Goal: Information Seeking & Learning: Find specific fact

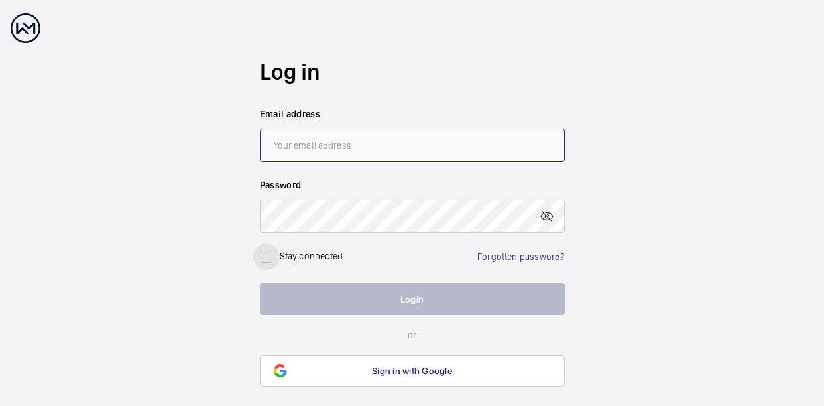
type input "[EMAIL_ADDRESS][DOMAIN_NAME]"
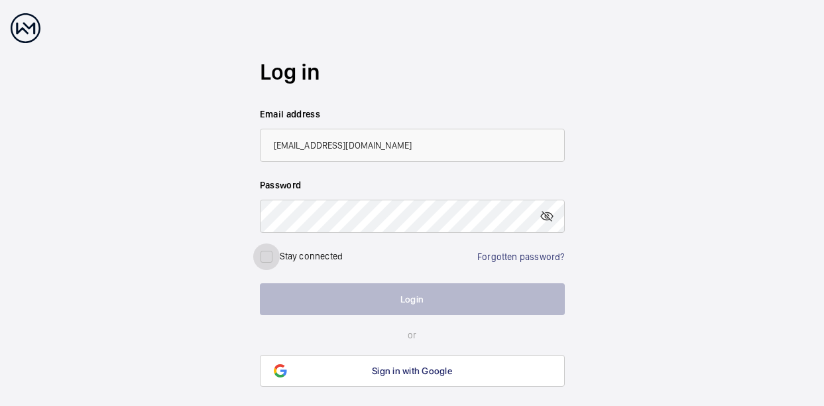
click at [265, 258] on input "checkbox" at bounding box center [266, 256] width 27 height 27
checkbox input "true"
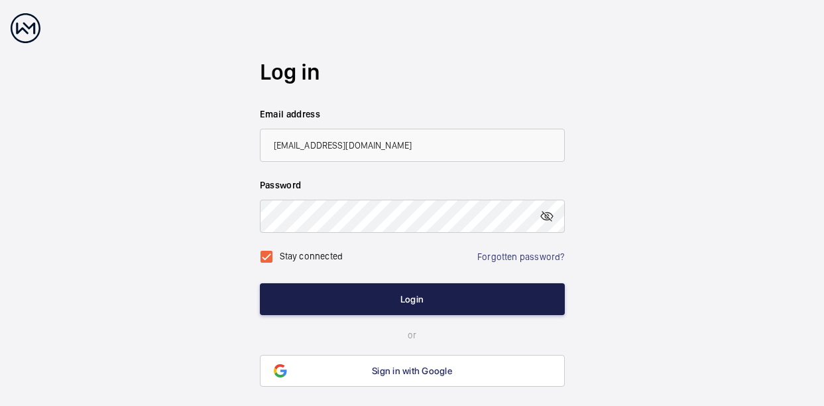
click at [294, 300] on button "Login" at bounding box center [412, 299] width 305 height 32
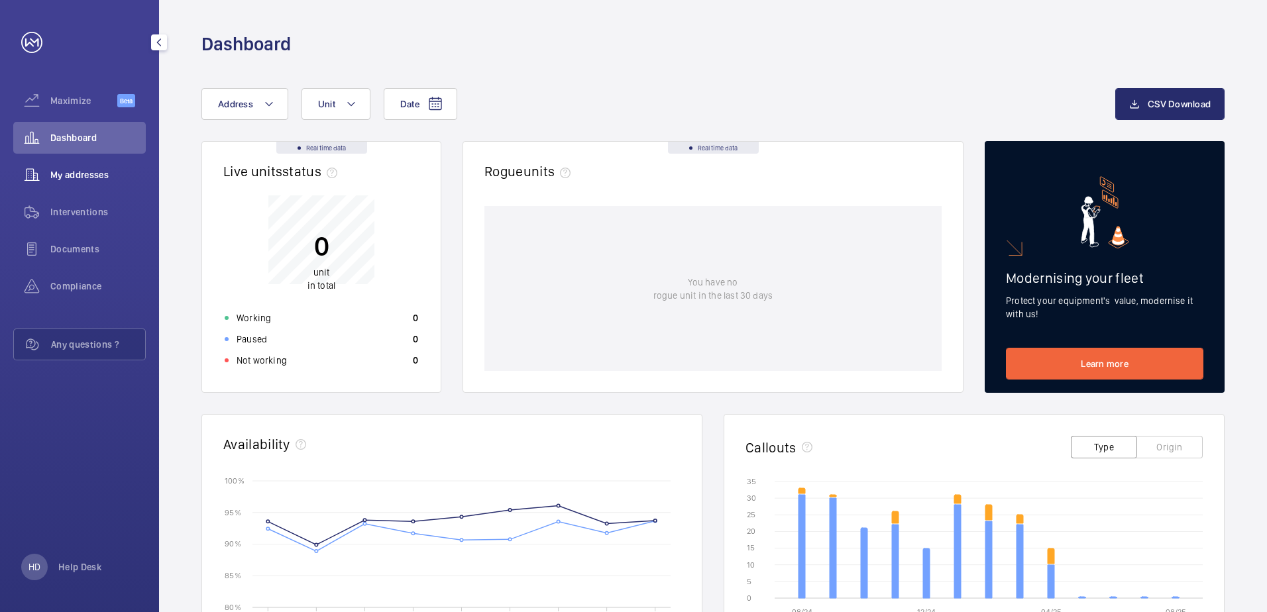
click at [60, 184] on div "My addresses" at bounding box center [79, 175] width 133 height 32
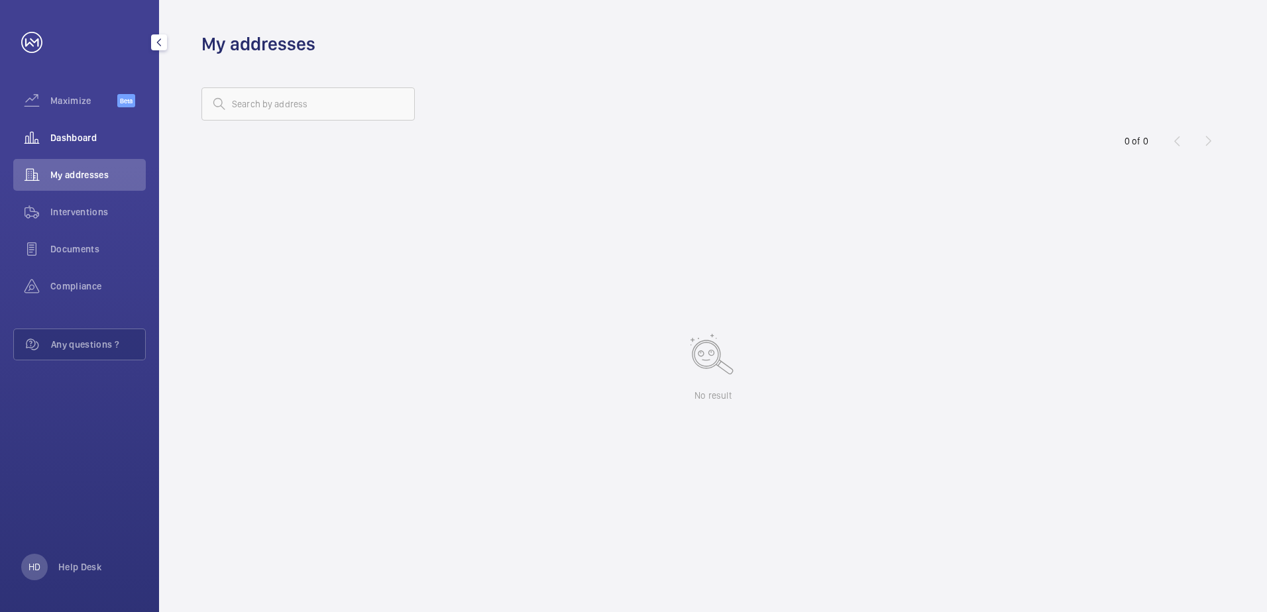
click at [80, 143] on span "Dashboard" at bounding box center [97, 137] width 95 height 13
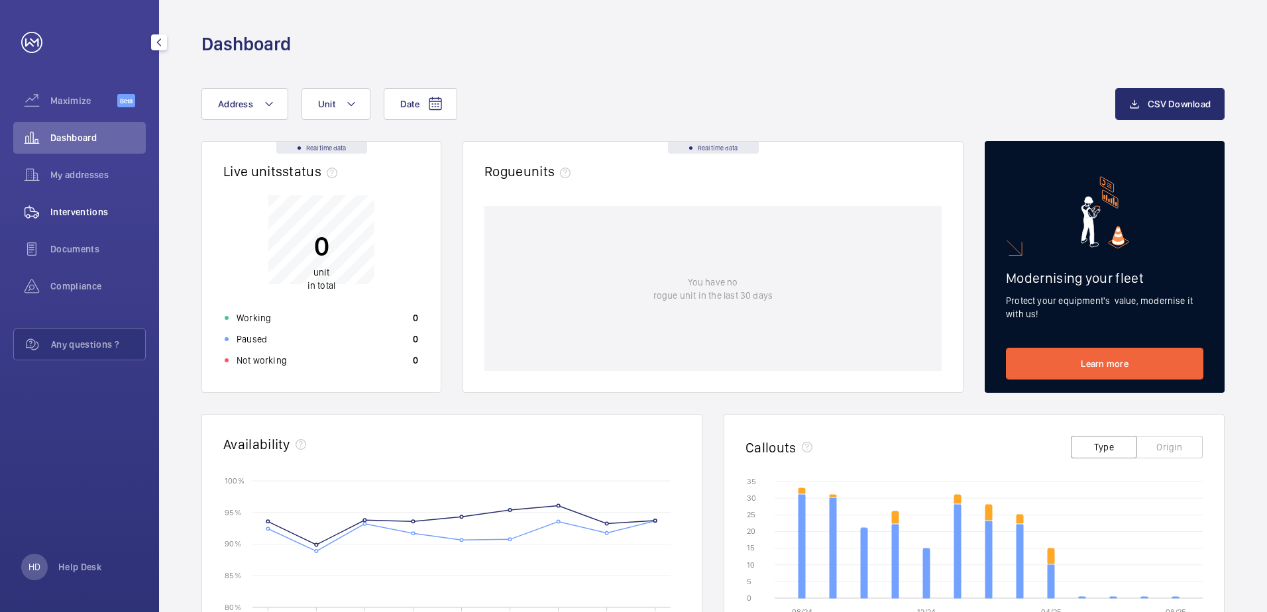
click at [78, 219] on div "Interventions" at bounding box center [79, 212] width 133 height 32
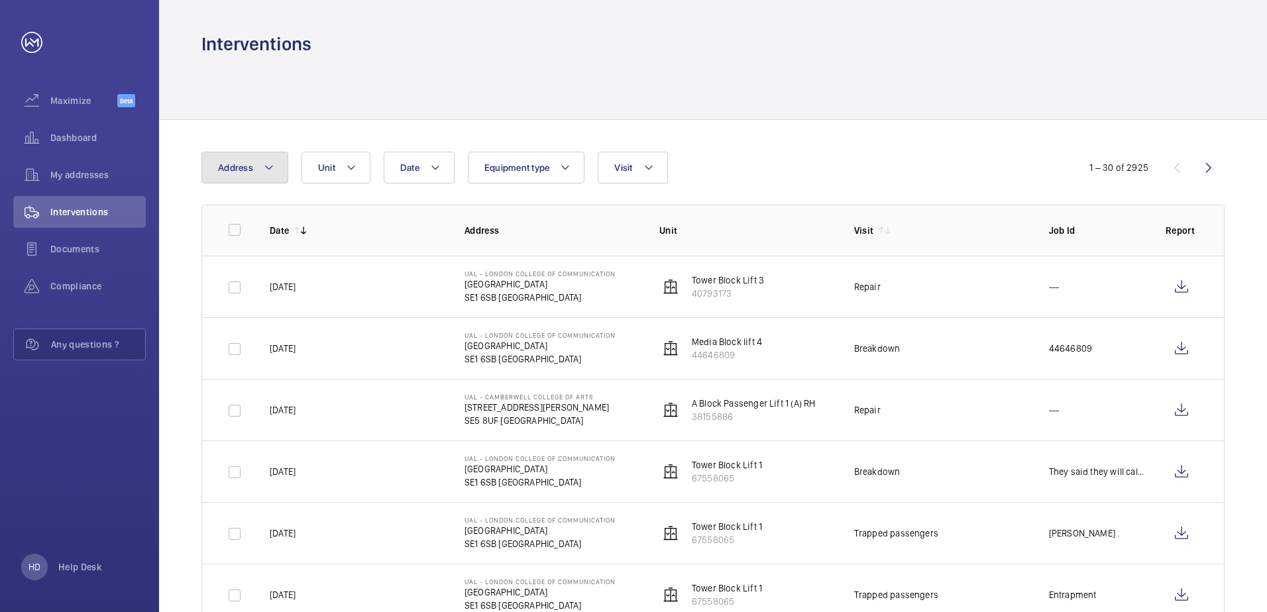
click at [278, 174] on button "Address" at bounding box center [244, 168] width 87 height 32
type input "1"
click at [429, 220] on mat-icon at bounding box center [427, 217] width 11 height 11
click at [101, 246] on span "Documents" at bounding box center [97, 249] width 95 height 13
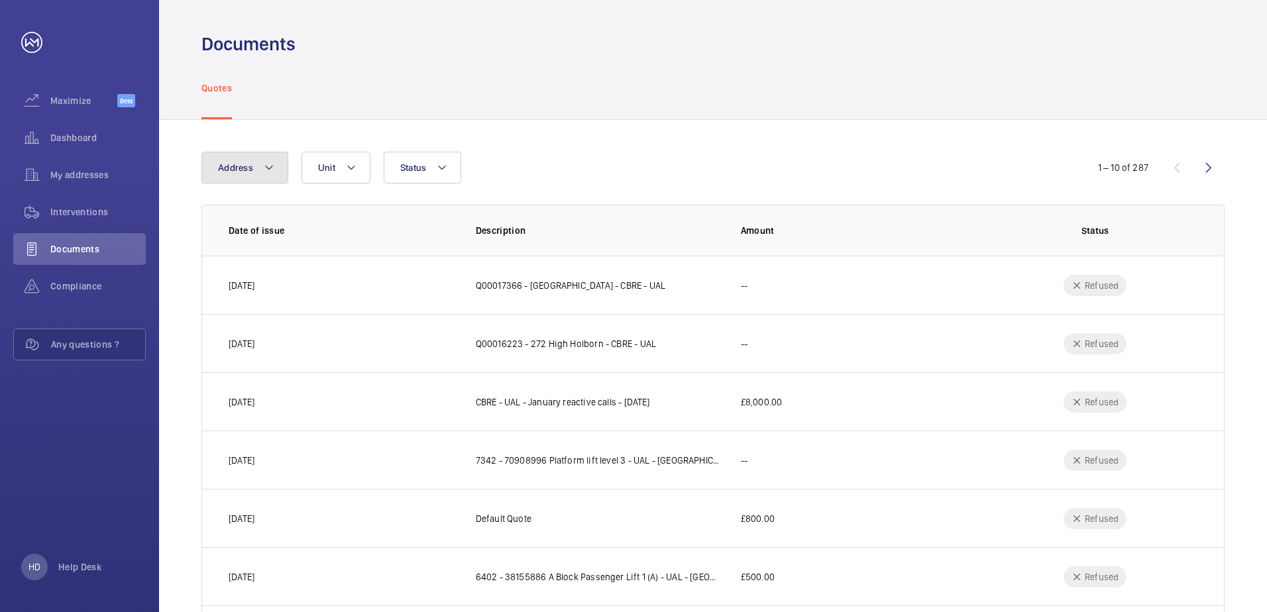
click at [278, 164] on button "Address" at bounding box center [244, 168] width 87 height 32
type input "g"
click at [300, 213] on input "king" at bounding box center [327, 217] width 231 height 28
type input "k"
type input "g"
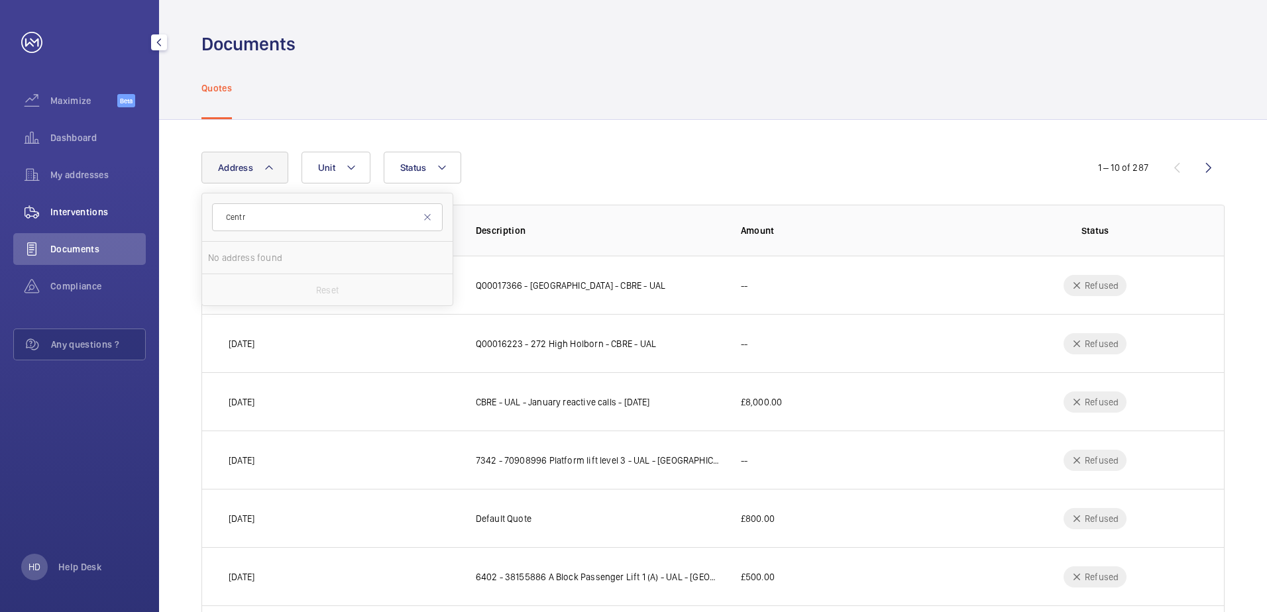
type input "Centr"
click at [124, 209] on span "Interventions" at bounding box center [97, 211] width 95 height 13
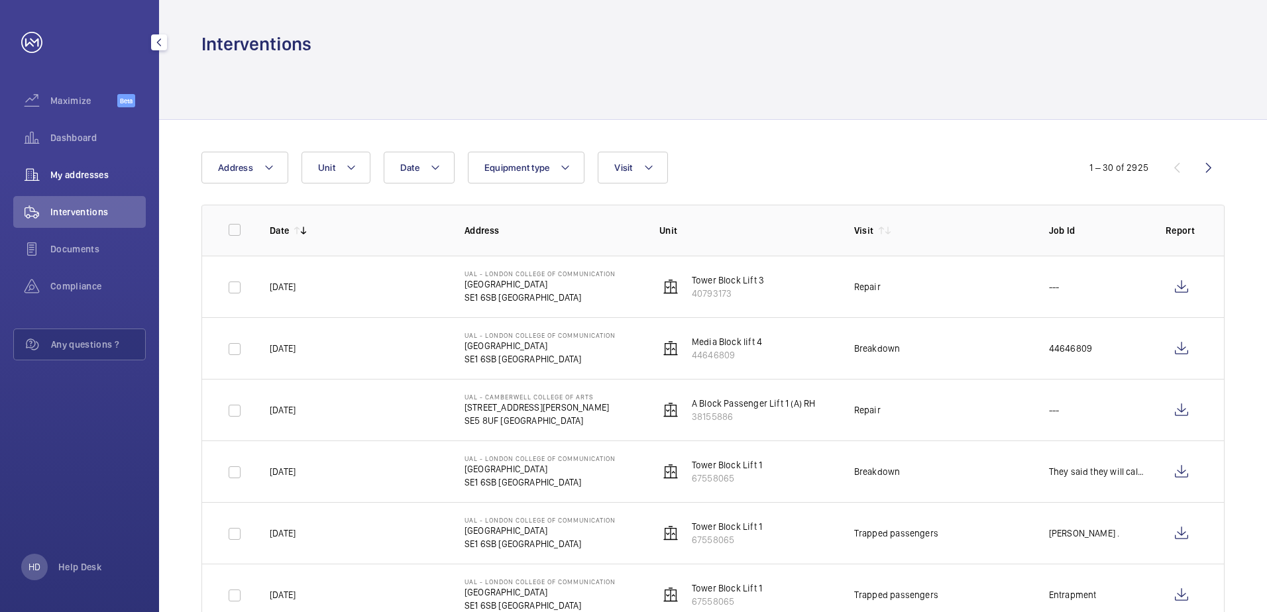
click at [120, 187] on div "My addresses" at bounding box center [79, 175] width 133 height 32
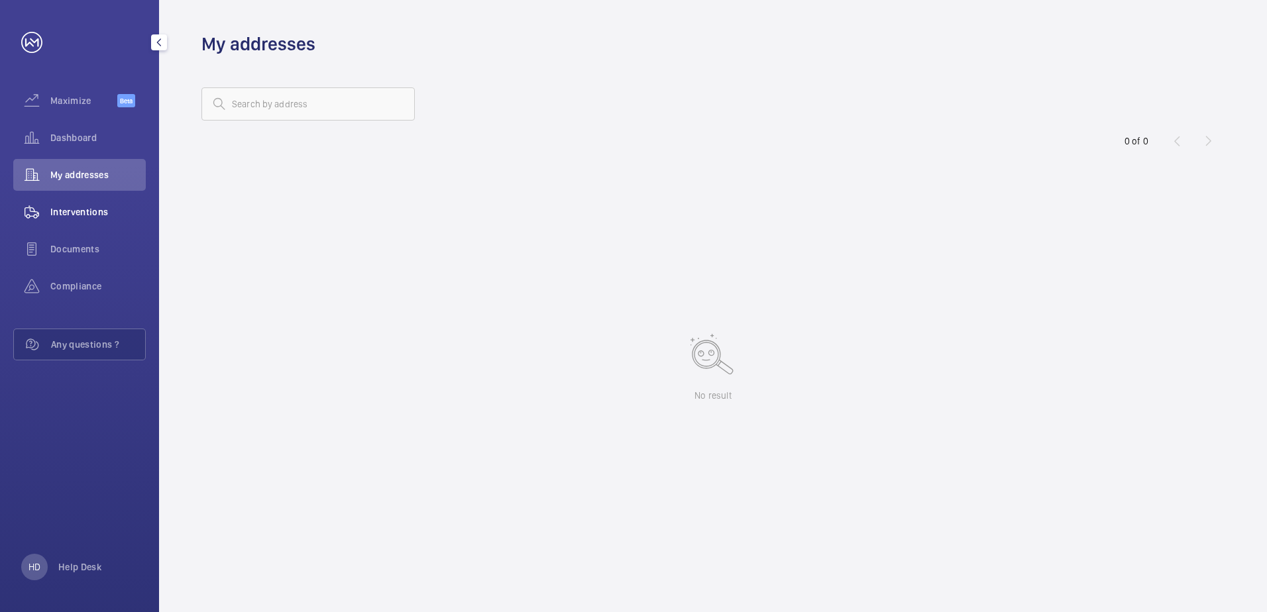
click at [97, 219] on div "Interventions" at bounding box center [79, 212] width 133 height 32
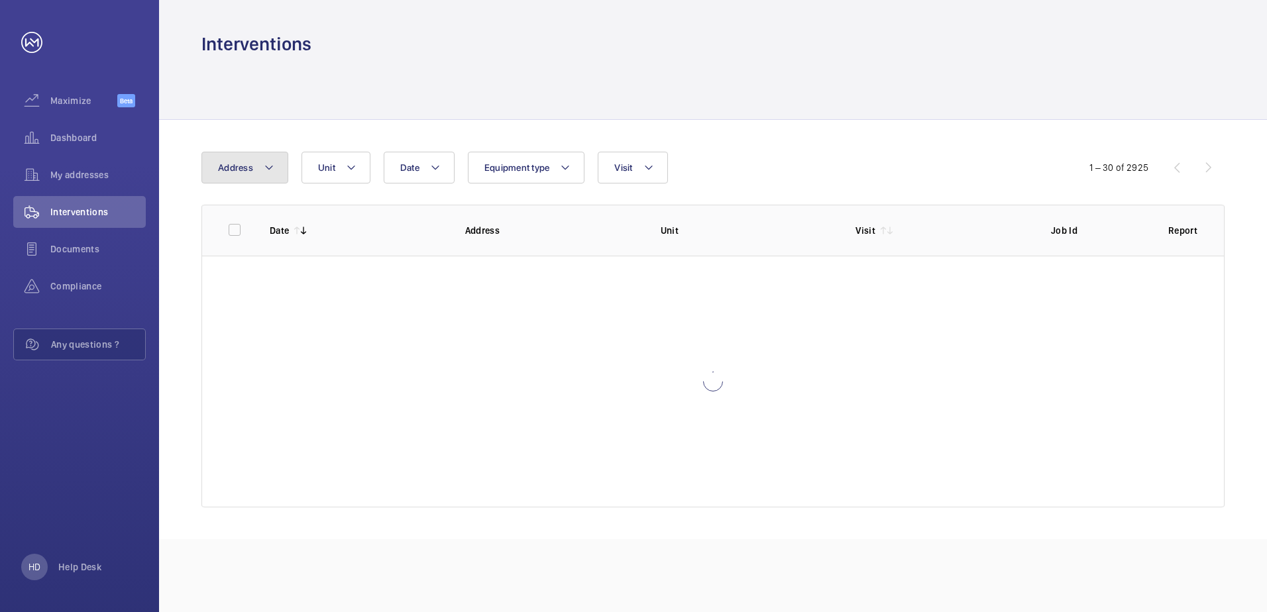
click at [274, 174] on button "Address" at bounding box center [244, 168] width 87 height 32
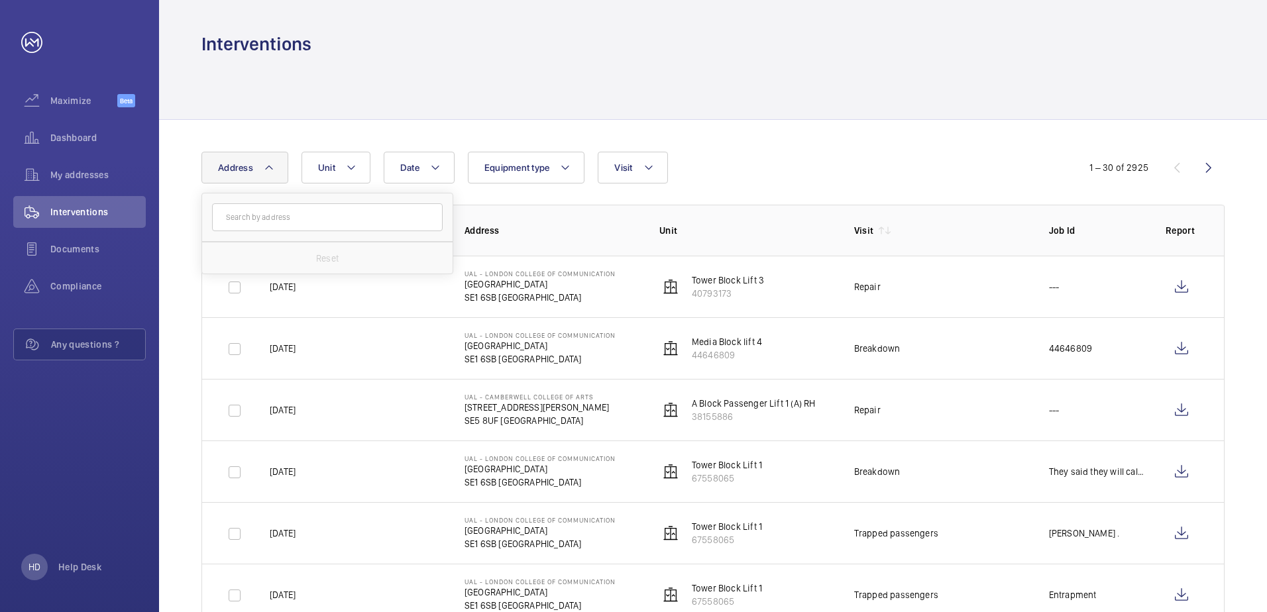
click at [303, 217] on input "text" at bounding box center [327, 217] width 231 height 28
type input "gr"
click at [595, 238] on th "Address" at bounding box center [540, 230] width 195 height 51
click at [366, 163] on button "Unit" at bounding box center [335, 168] width 69 height 32
click at [630, 170] on span "Visit" at bounding box center [623, 167] width 18 height 11
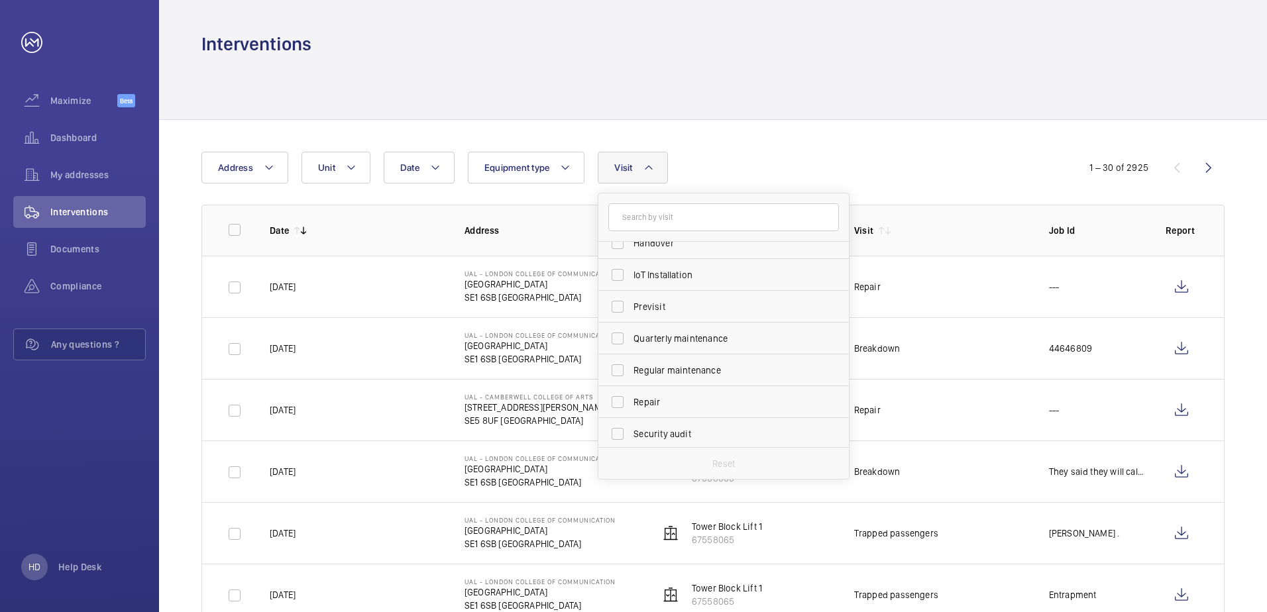
scroll to position [9, 0]
click at [17, 405] on div "Maximize Beta Dashboard My addresses Interventions Documents Compliance Any que…" at bounding box center [79, 306] width 159 height 612
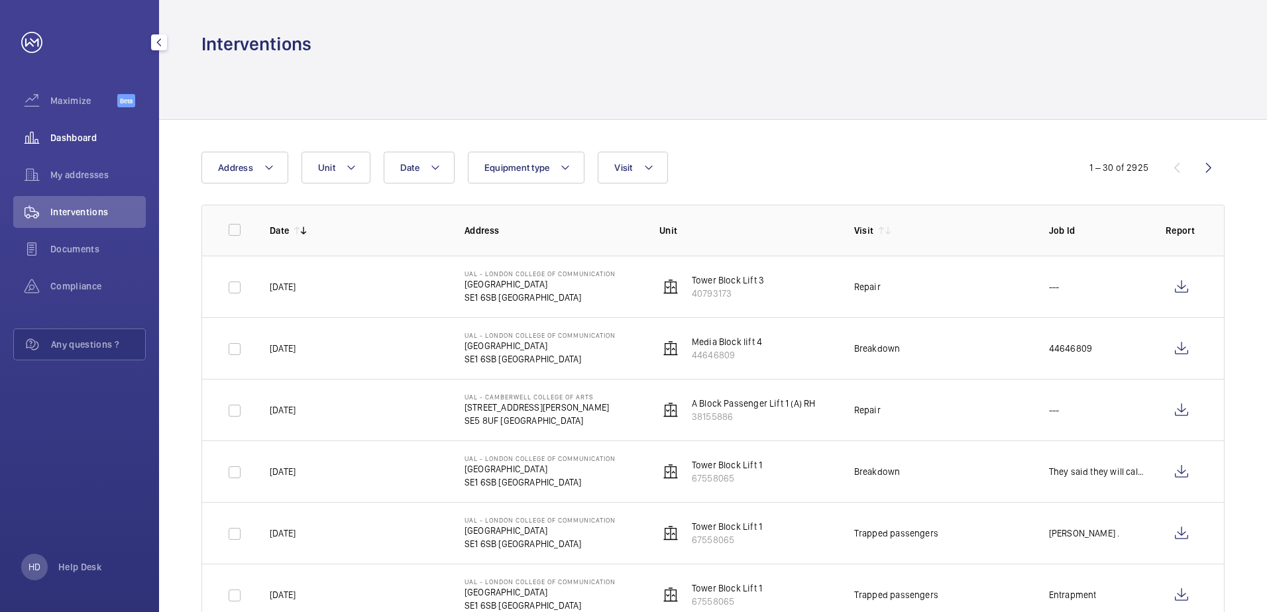
click at [64, 138] on span "Dashboard" at bounding box center [97, 137] width 95 height 13
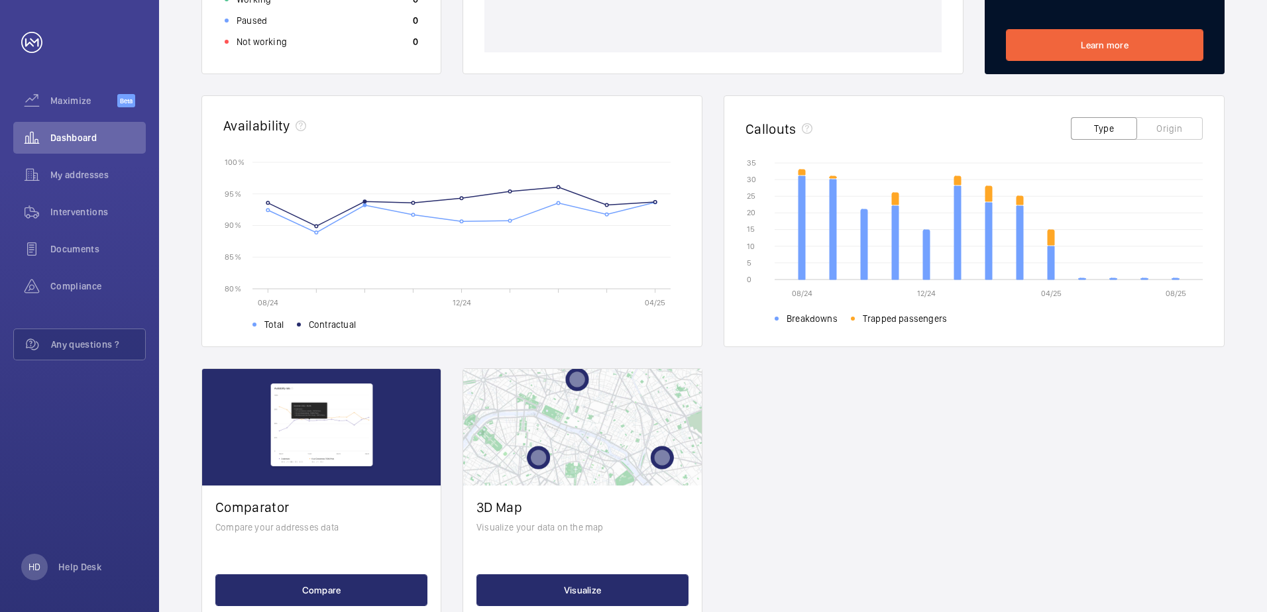
scroll to position [358, 0]
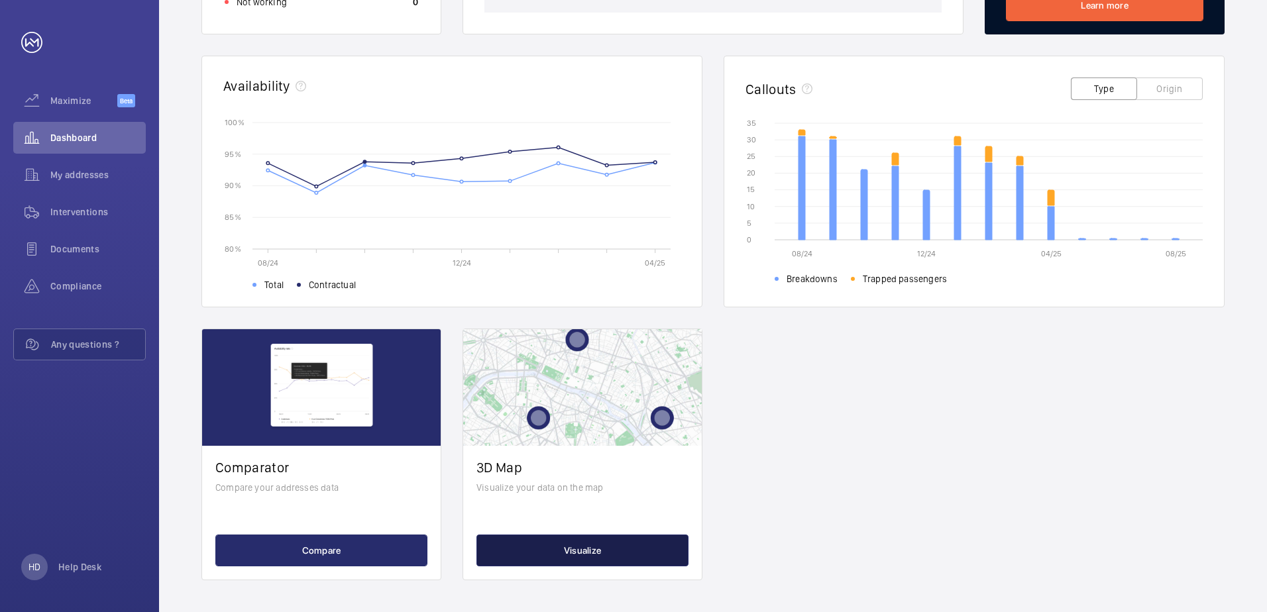
click at [555, 405] on button "Visualize" at bounding box center [582, 551] width 212 height 32
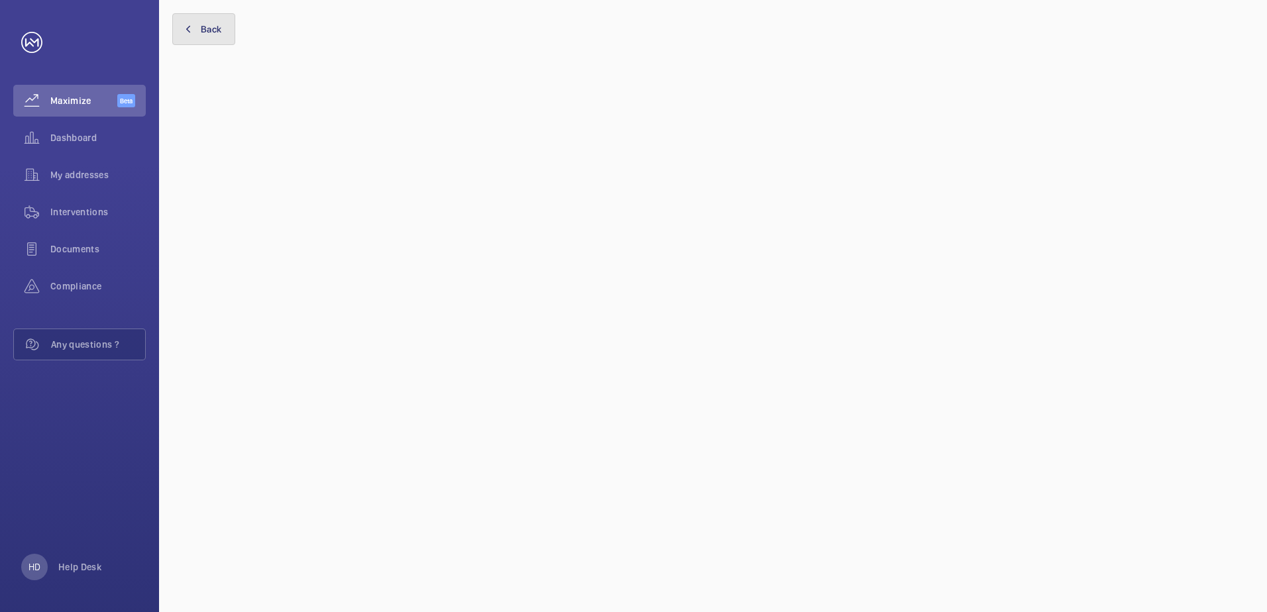
click at [196, 26] on button "Back" at bounding box center [203, 29] width 63 height 32
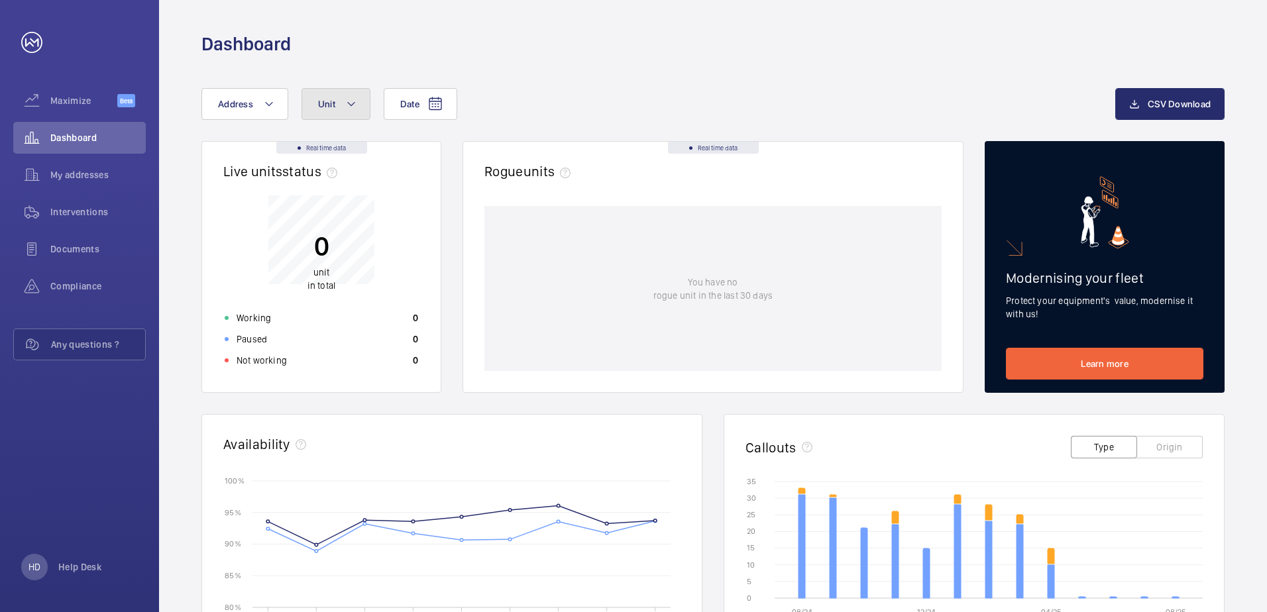
click at [347, 114] on button "Unit" at bounding box center [335, 104] width 69 height 32
click at [260, 107] on button "Address" at bounding box center [244, 104] width 87 height 32
click at [88, 244] on span "Documents" at bounding box center [97, 249] width 95 height 13
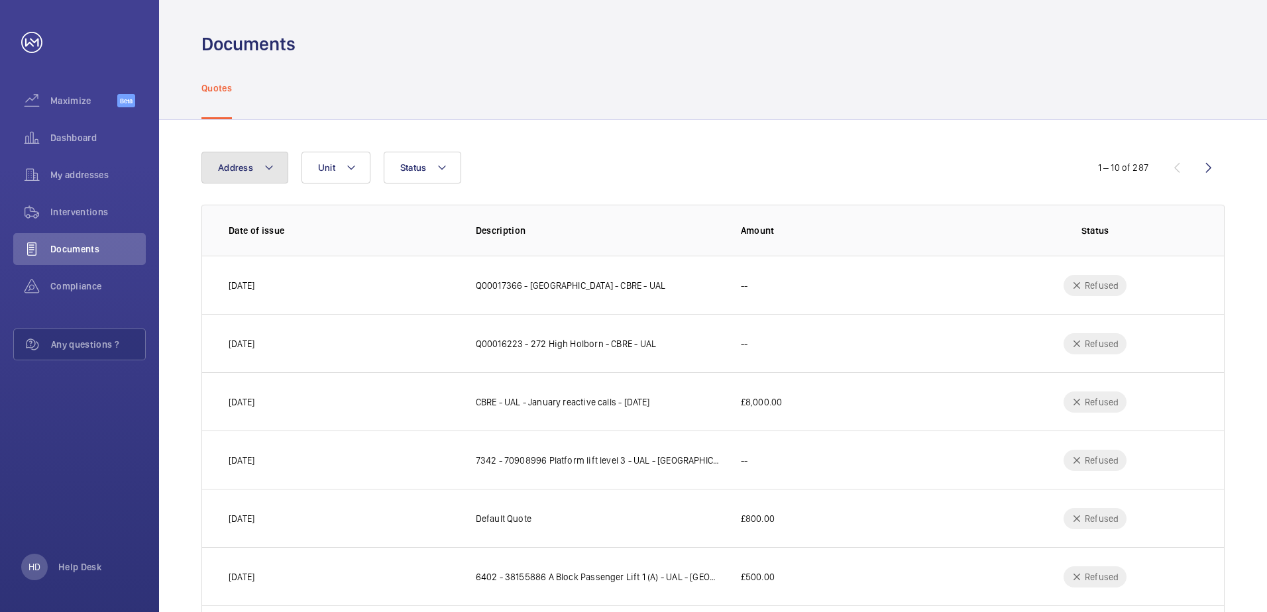
click at [243, 179] on button "Address" at bounding box center [244, 168] width 87 height 32
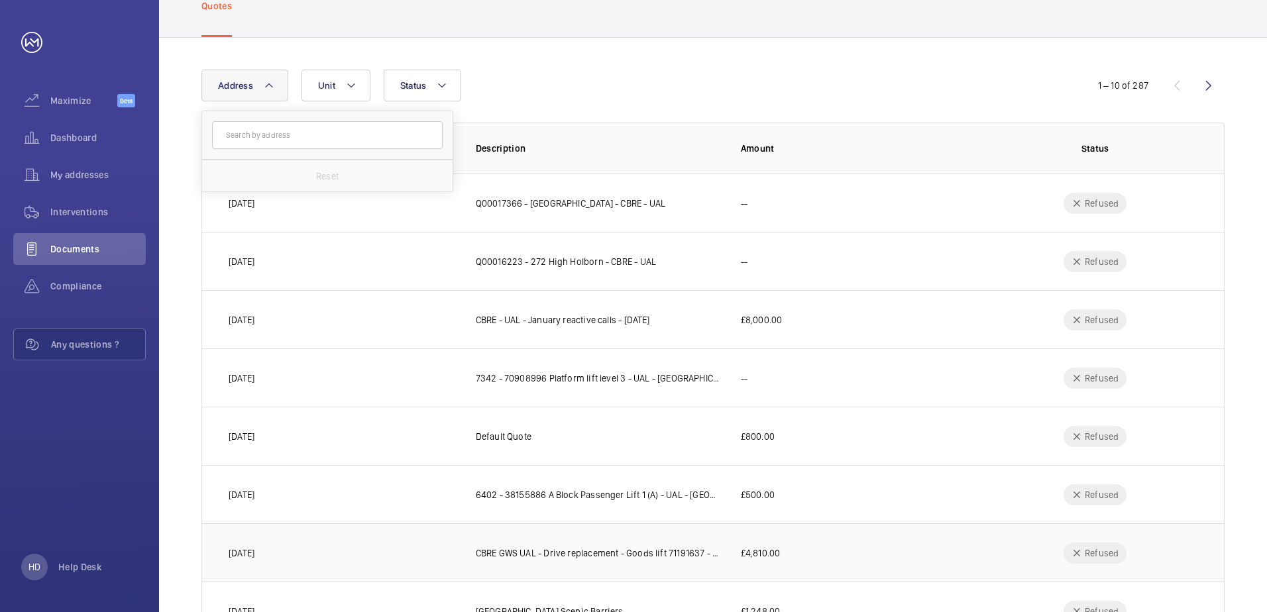
scroll to position [258, 0]
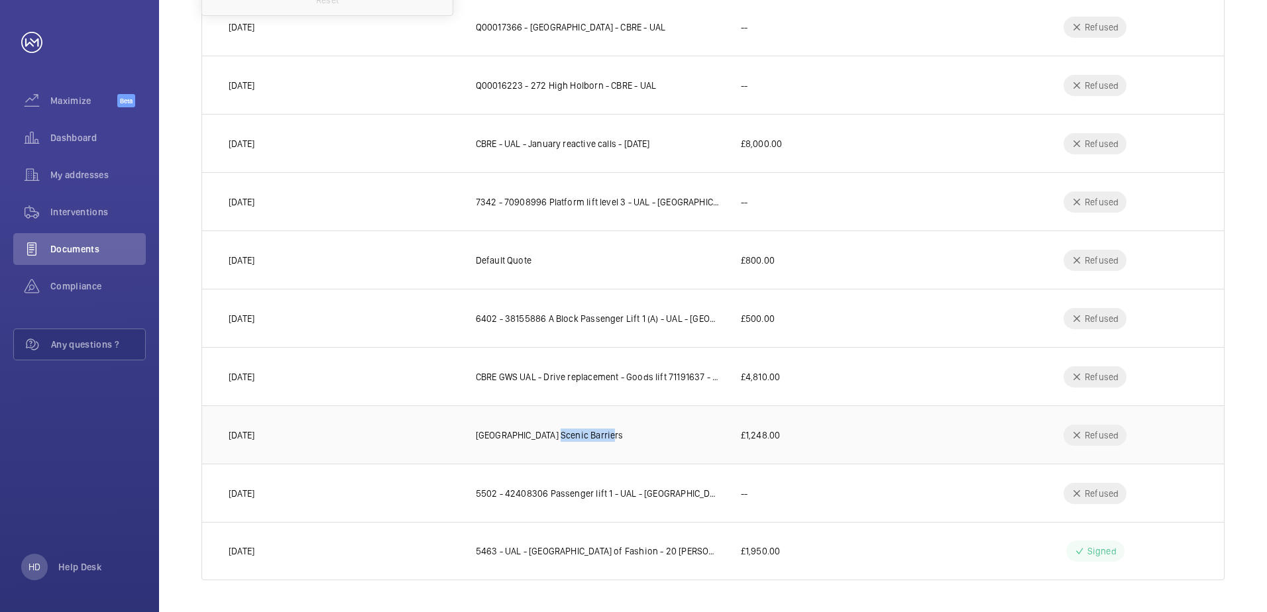
drag, startPoint x: 614, startPoint y: 439, endPoint x: 555, endPoint y: 437, distance: 59.0
click at [555, 405] on td "[GEOGRAPHIC_DATA] Scenic Barriers" at bounding box center [587, 435] width 265 height 58
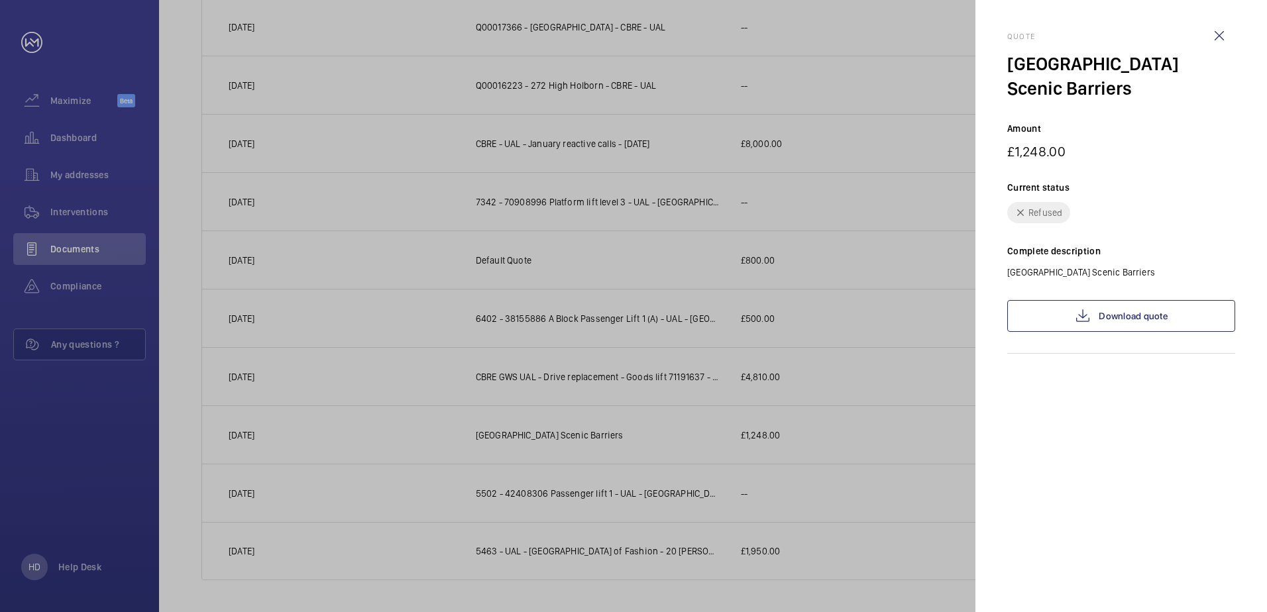
drag, startPoint x: 555, startPoint y: 437, endPoint x: 552, endPoint y: 449, distance: 12.4
click at [552, 405] on div at bounding box center [633, 306] width 1267 height 612
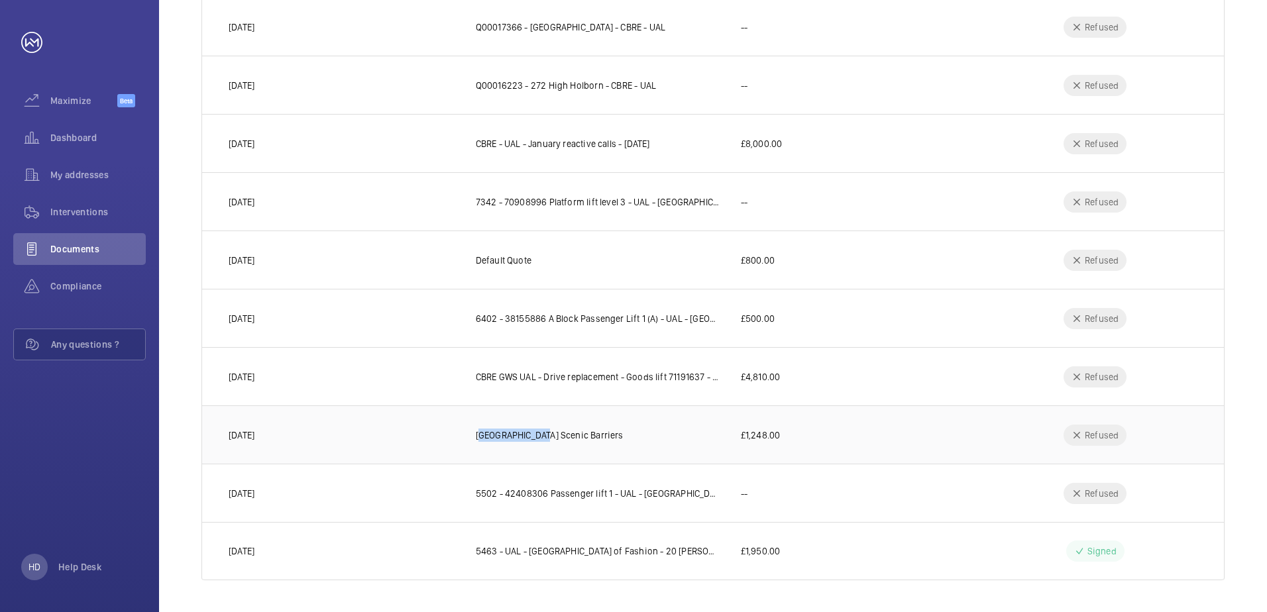
drag, startPoint x: 474, startPoint y: 435, endPoint x: 539, endPoint y: 444, distance: 65.5
click at [539, 405] on td "[GEOGRAPHIC_DATA] Scenic Barriers" at bounding box center [587, 435] width 265 height 58
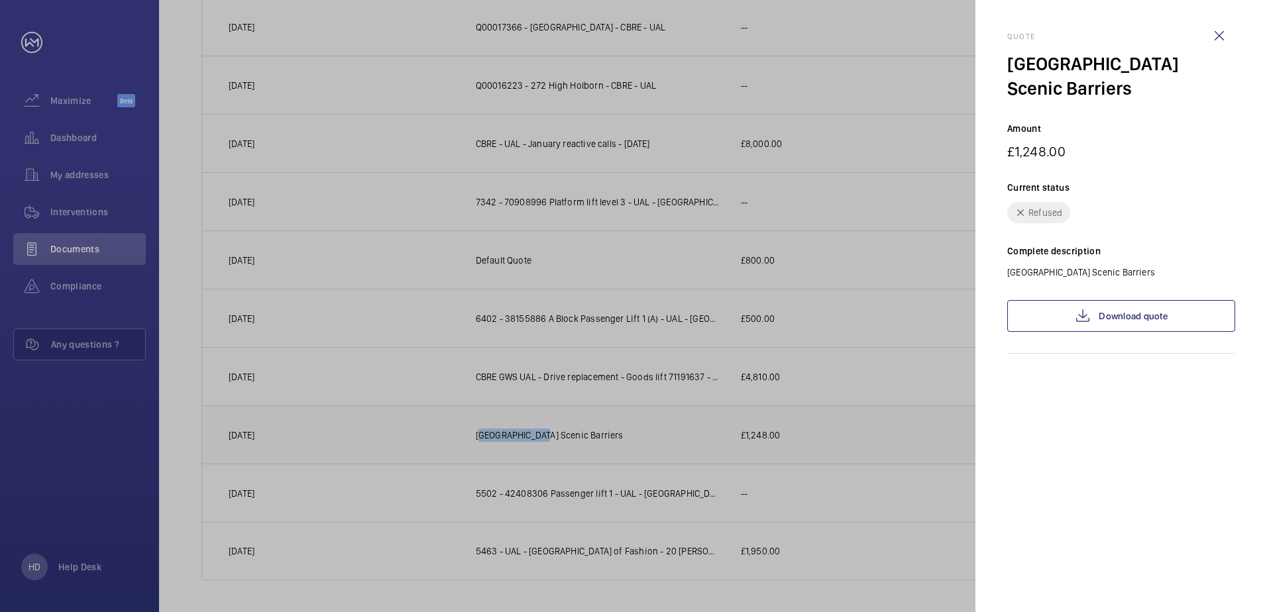
copy p "[GEOGRAPHIC_DATA]"
click at [823, 35] on wm-front-icon-button at bounding box center [1219, 36] width 32 height 32
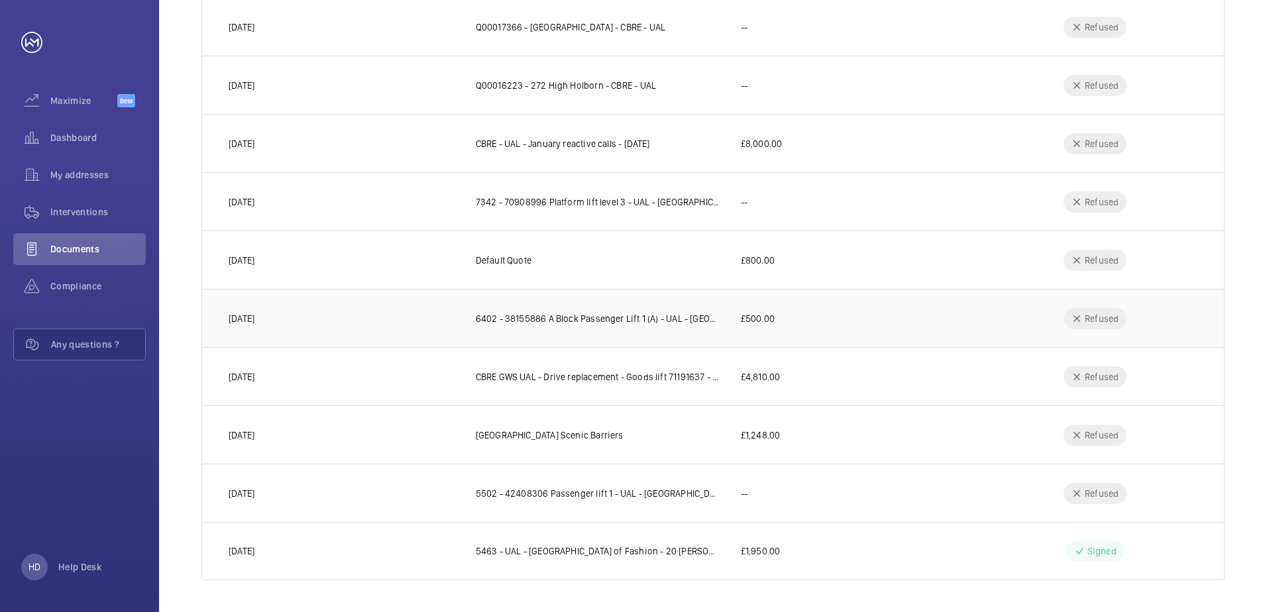
scroll to position [0, 0]
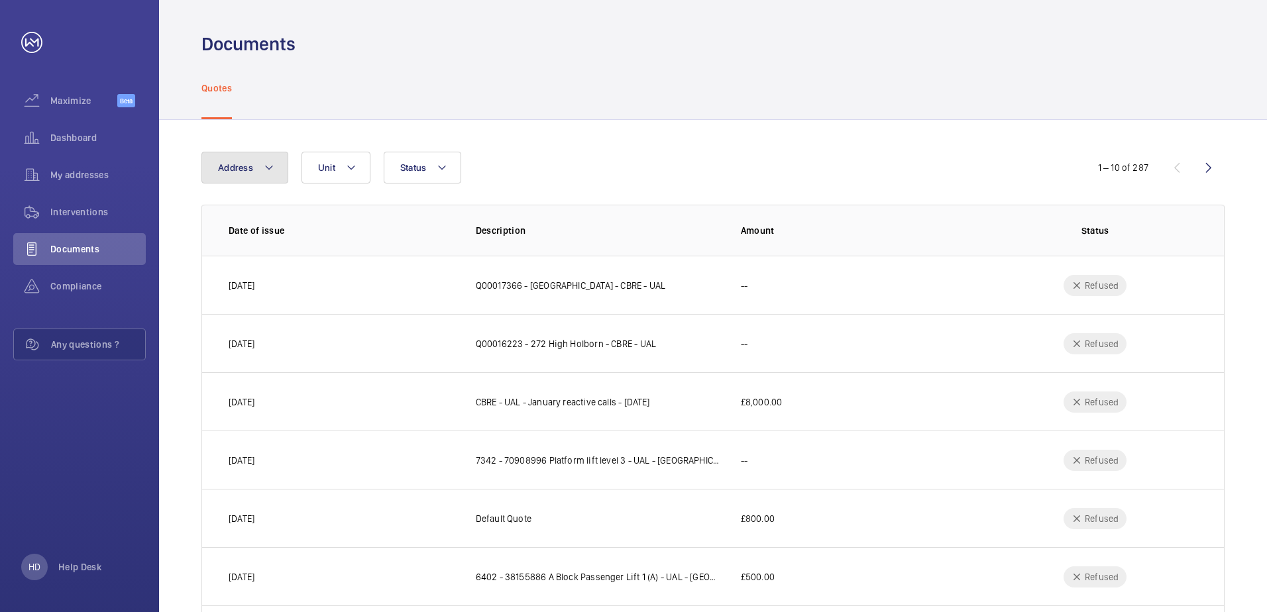
click at [245, 164] on span "Address" at bounding box center [235, 167] width 35 height 11
click at [241, 216] on input "text" at bounding box center [327, 217] width 231 height 28
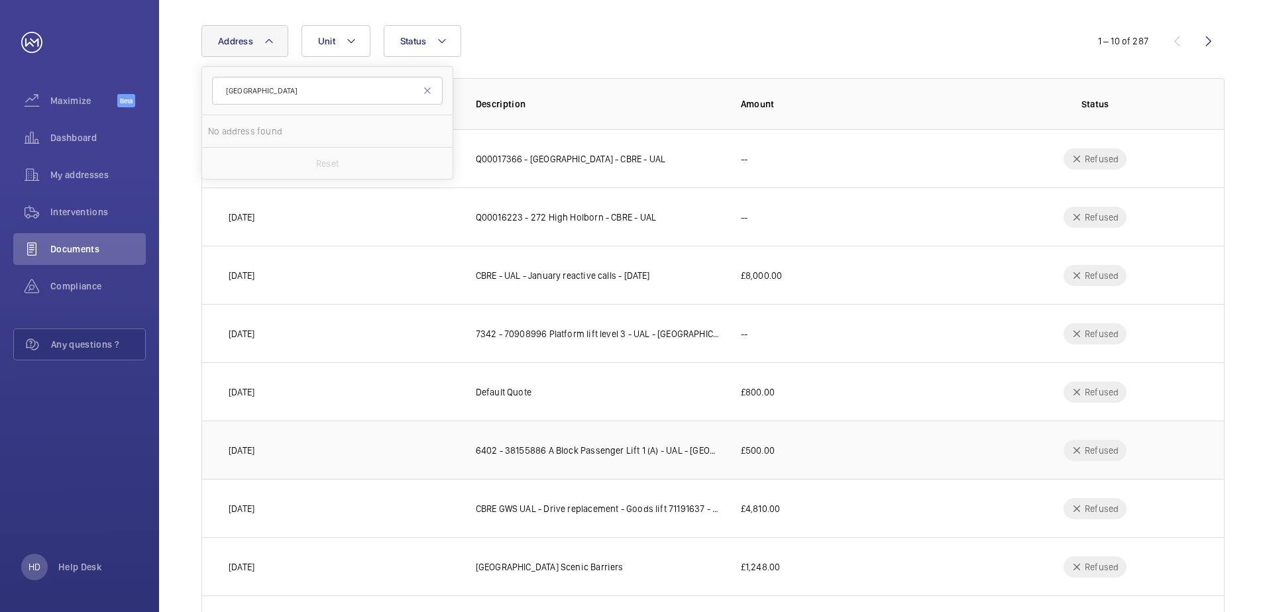
scroll to position [258, 0]
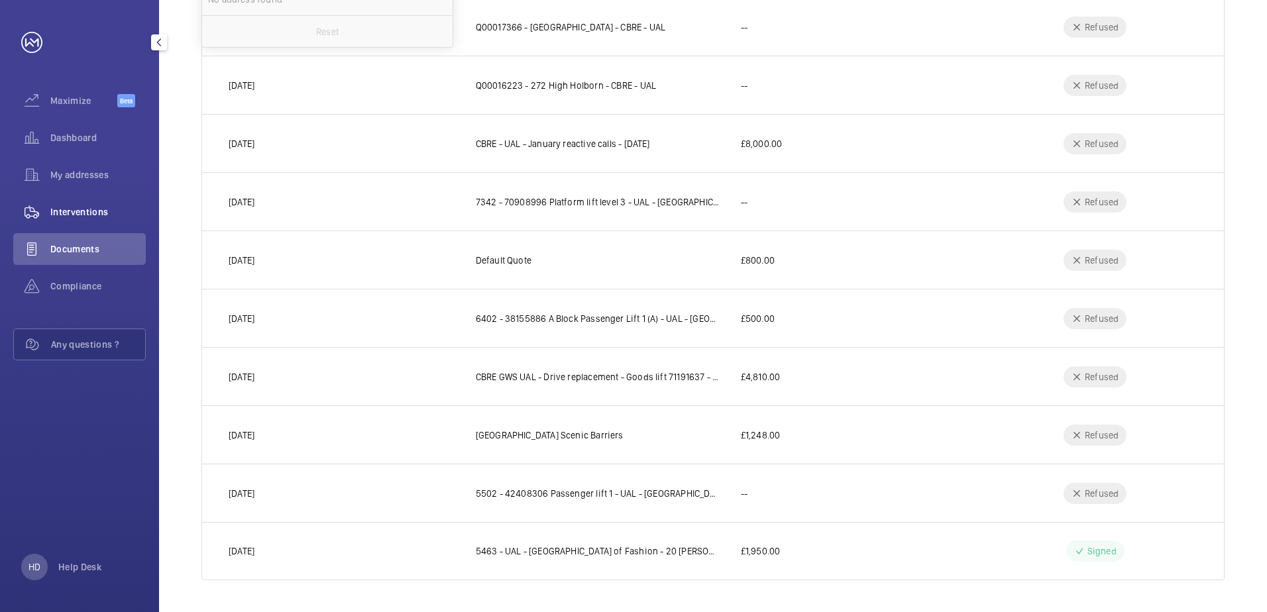
type input "[GEOGRAPHIC_DATA]"
click at [64, 217] on span "Interventions" at bounding box center [97, 211] width 95 height 13
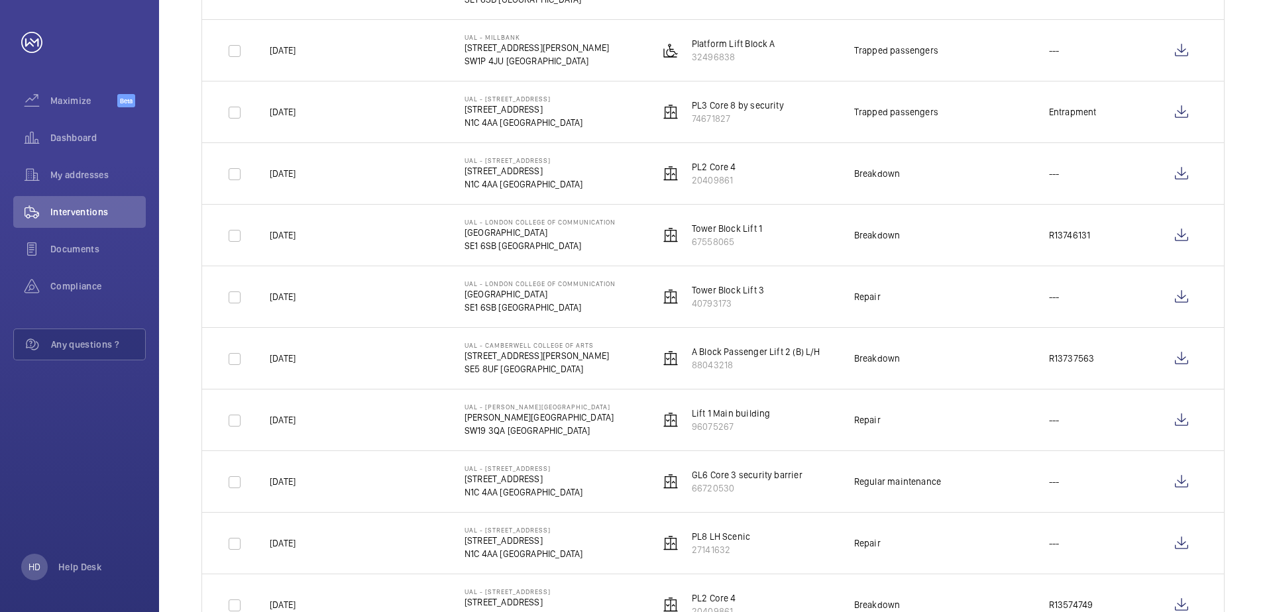
scroll to position [597, 0]
